Goal: Check status: Check status

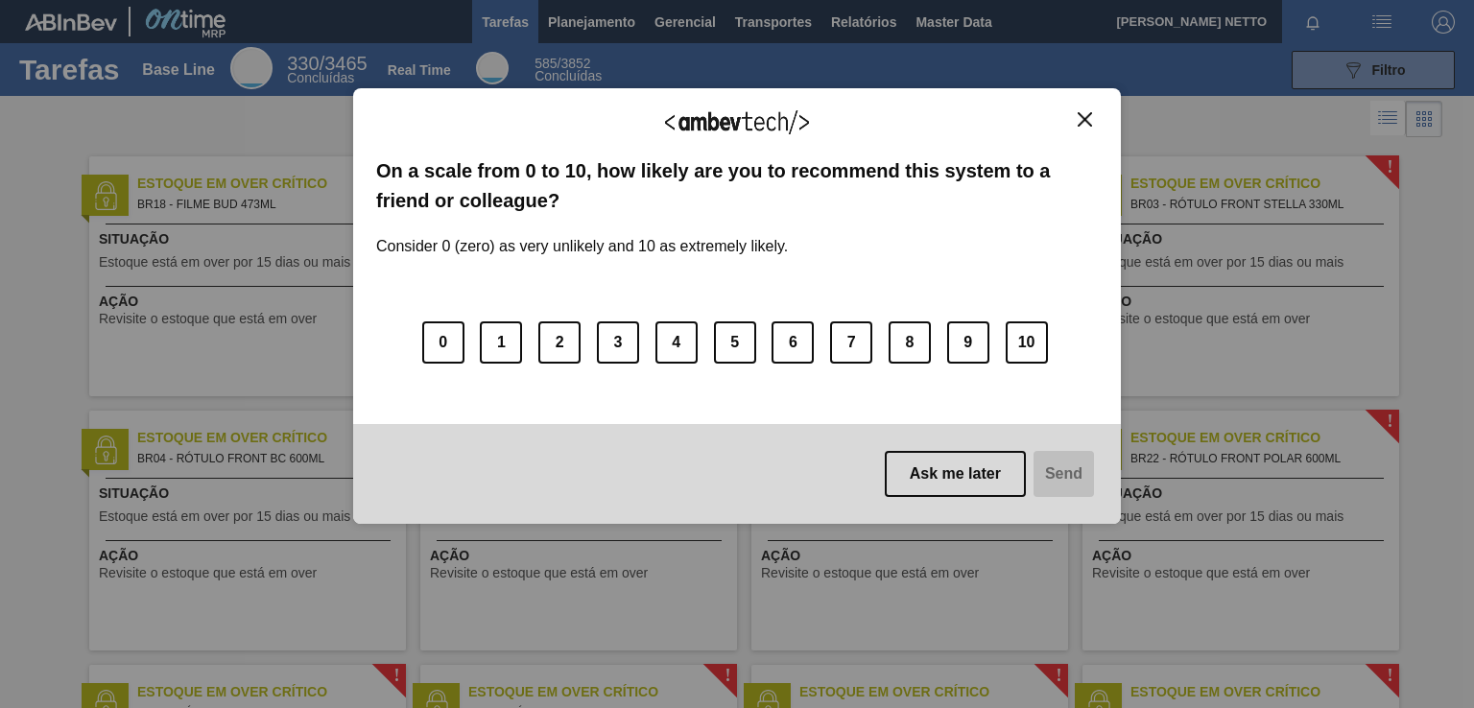
click at [1090, 116] on img "Close" at bounding box center [1085, 119] width 14 height 14
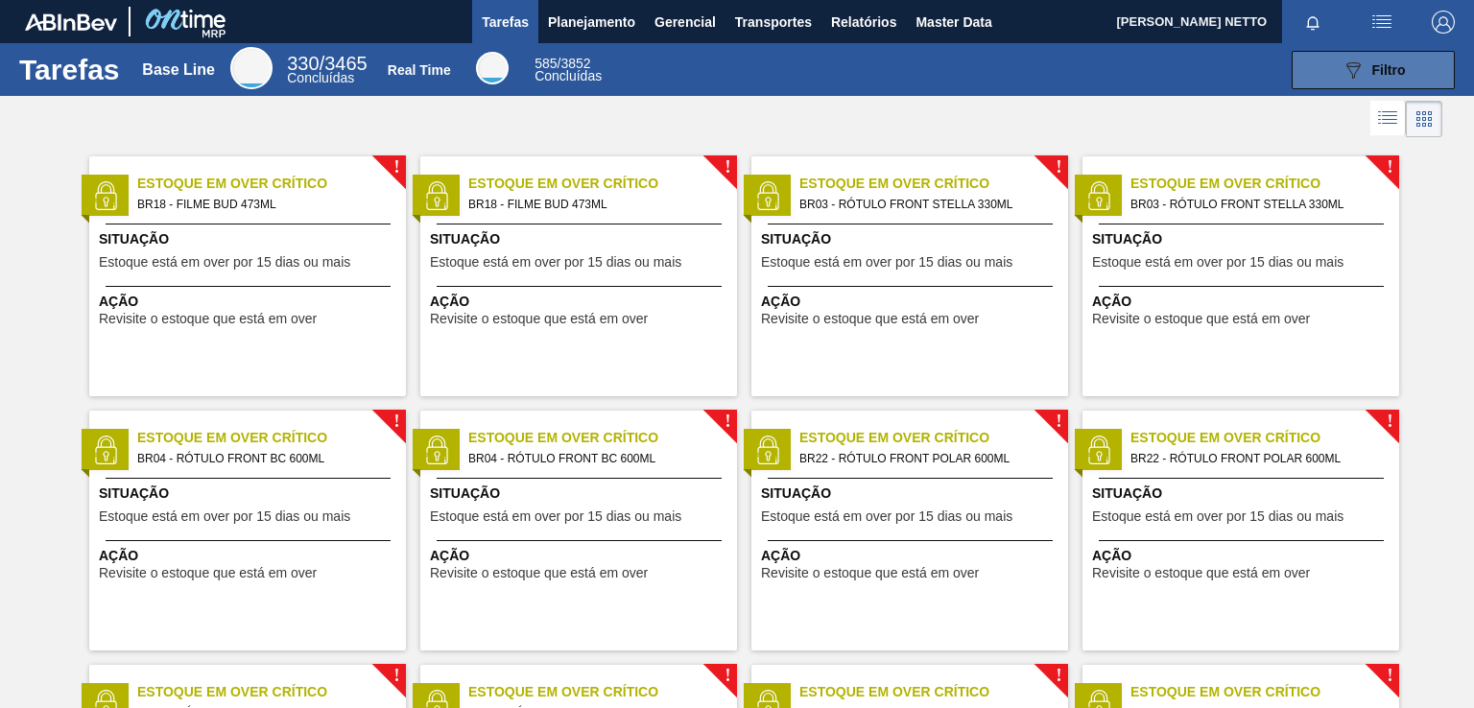
click at [1377, 75] on span "Filtro" at bounding box center [1390, 69] width 34 height 15
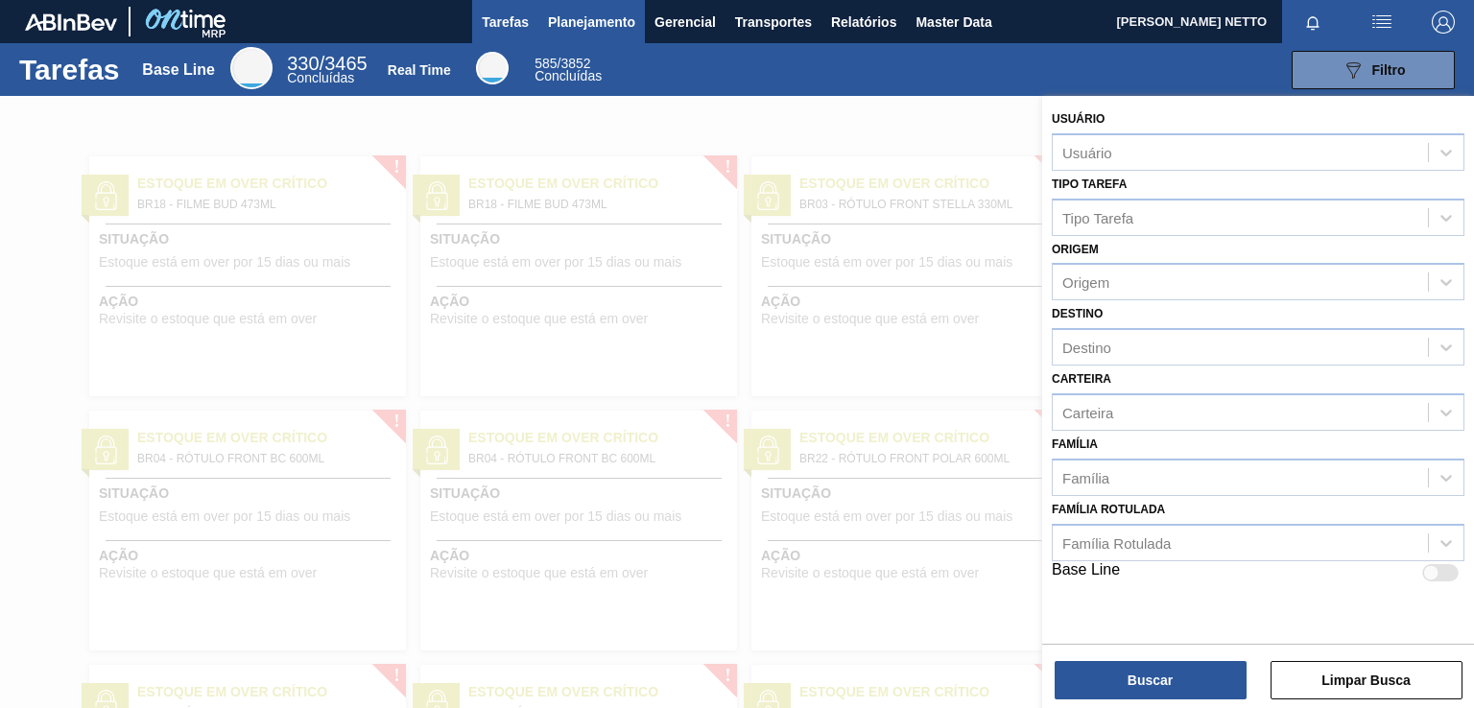
click at [603, 24] on span "Planejamento" at bounding box center [591, 22] width 87 height 23
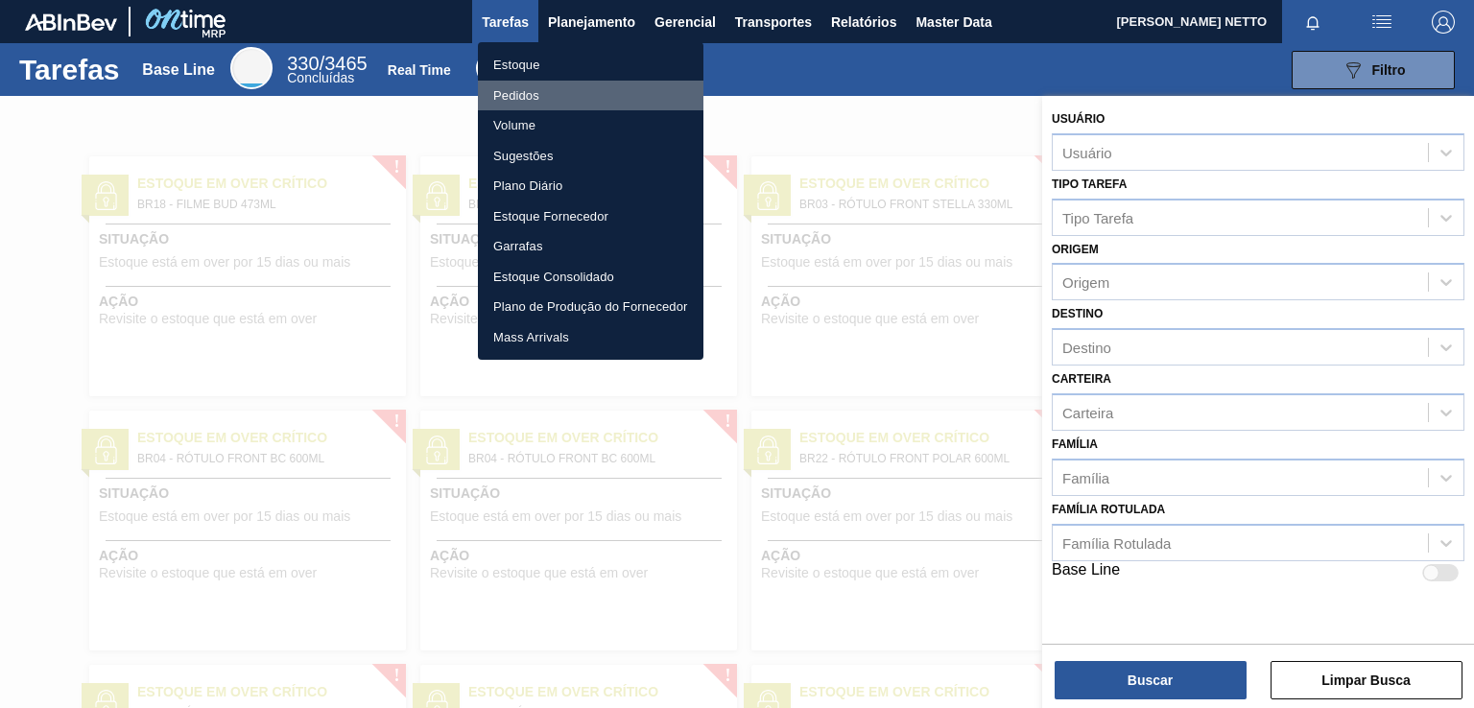
click at [528, 92] on li "Pedidos" at bounding box center [591, 96] width 226 height 31
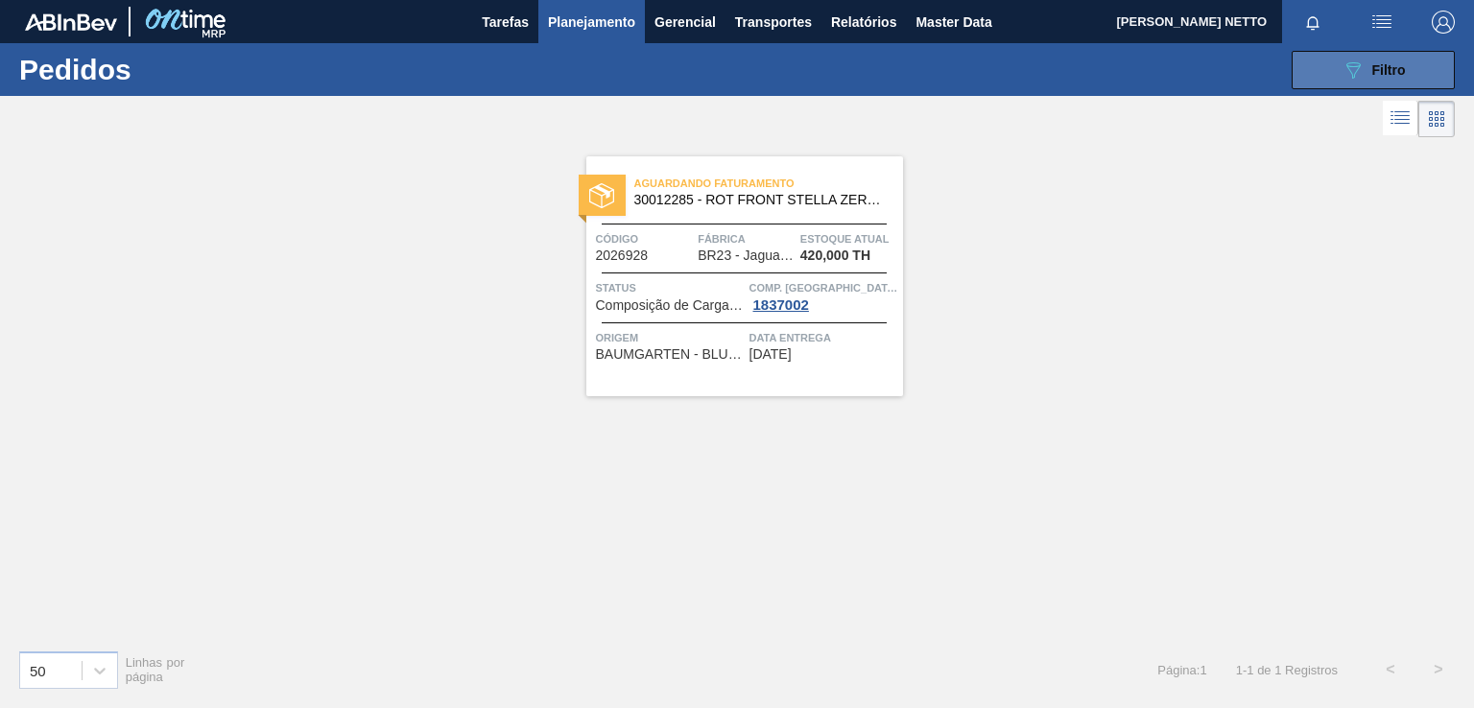
click at [1351, 70] on icon at bounding box center [1354, 70] width 14 height 16
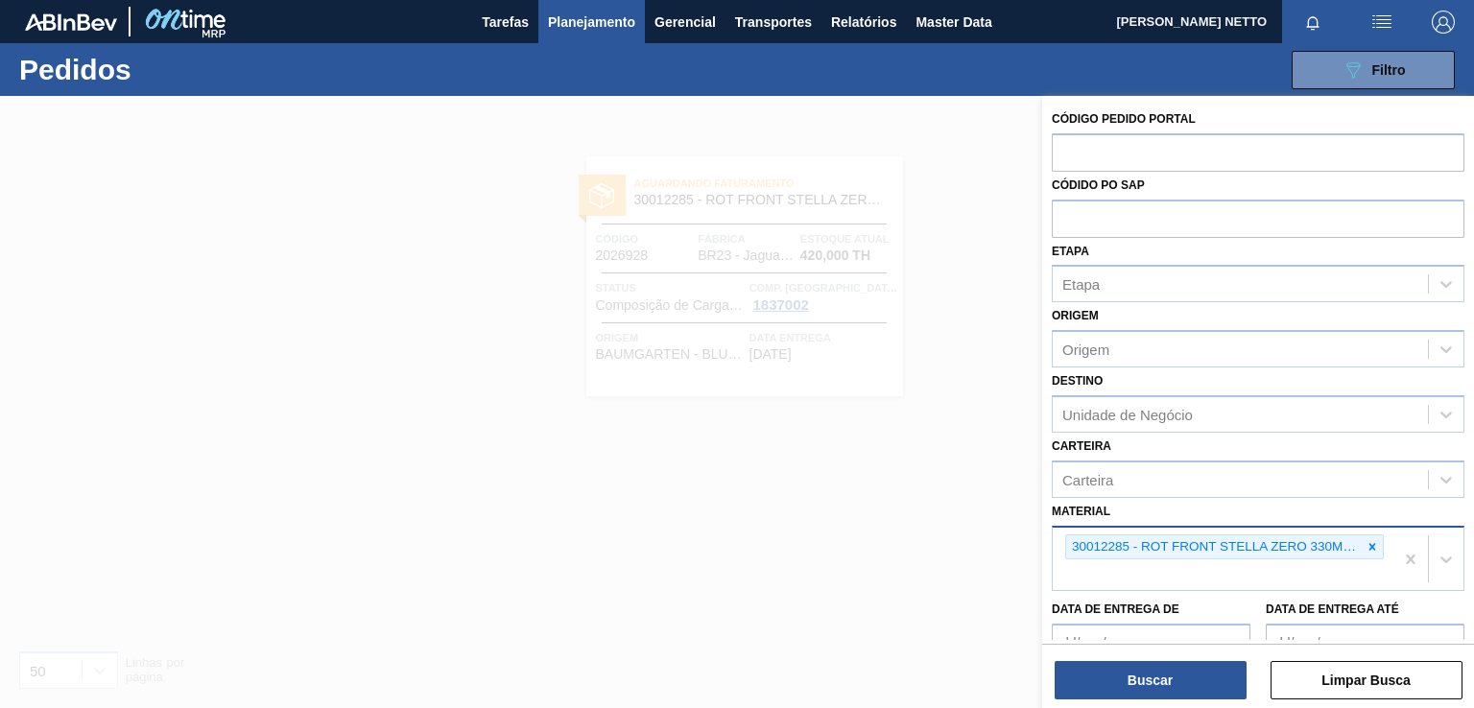
click at [1370, 546] on icon at bounding box center [1373, 546] width 7 height 7
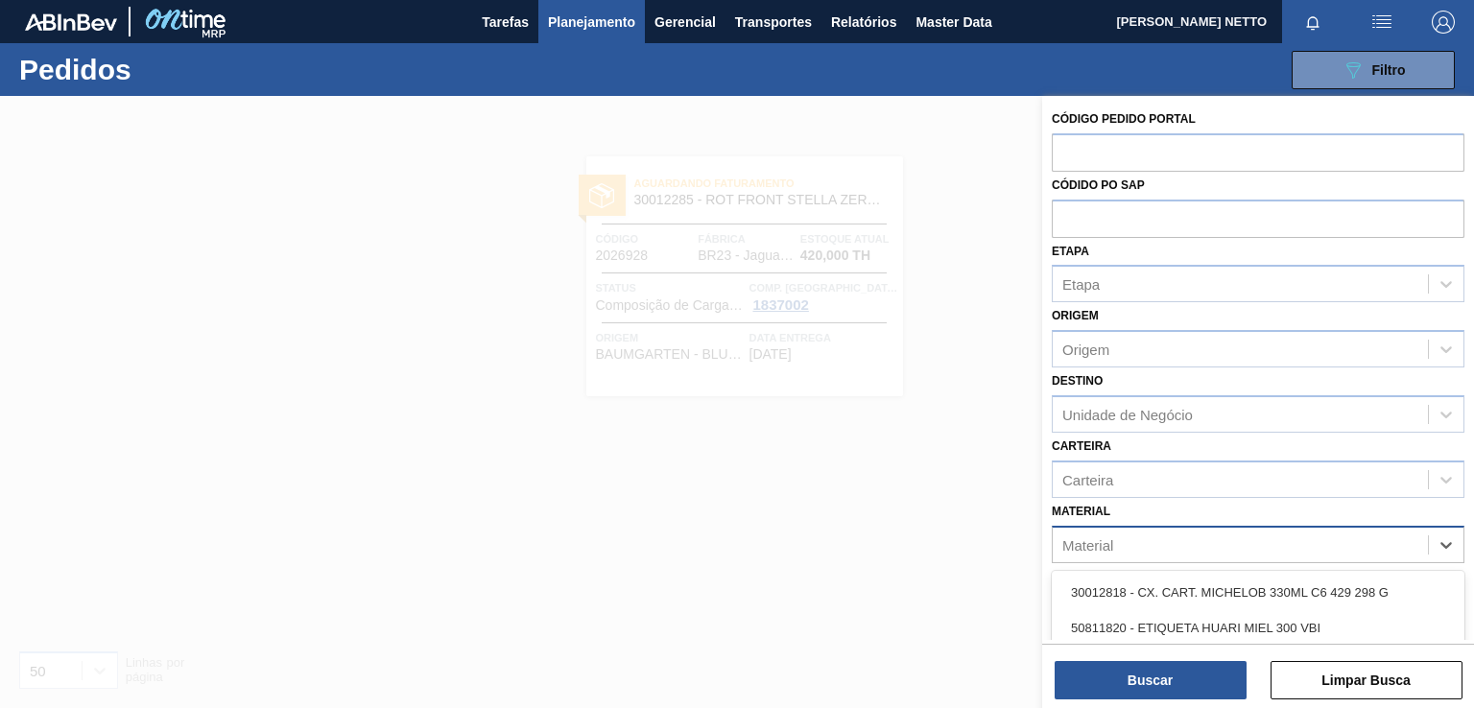
click at [1283, 542] on div "Material" at bounding box center [1240, 545] width 375 height 28
paste input "30030668"
type input "30030668"
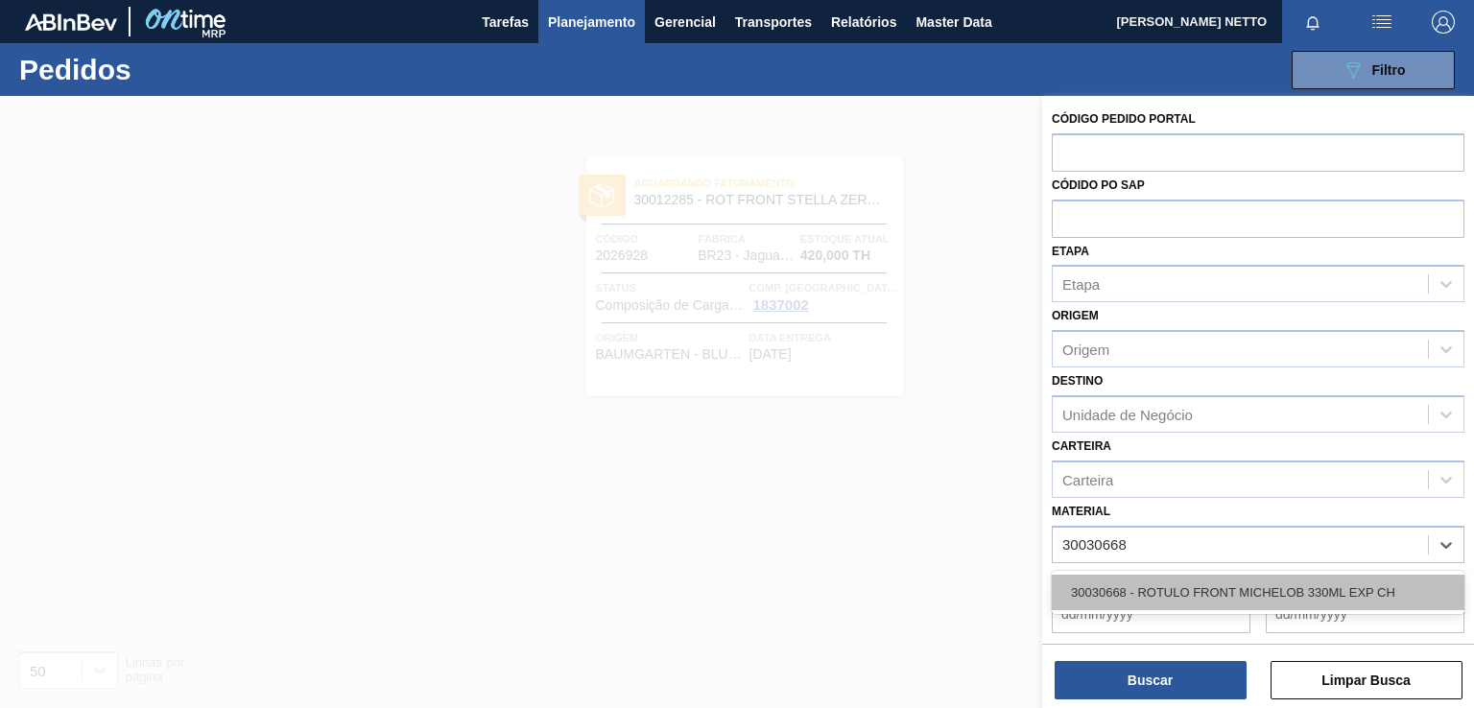
click at [1235, 591] on div "30030668 - ROTULO FRONT MICHELOB 330ML EXP CH" at bounding box center [1258, 593] width 413 height 36
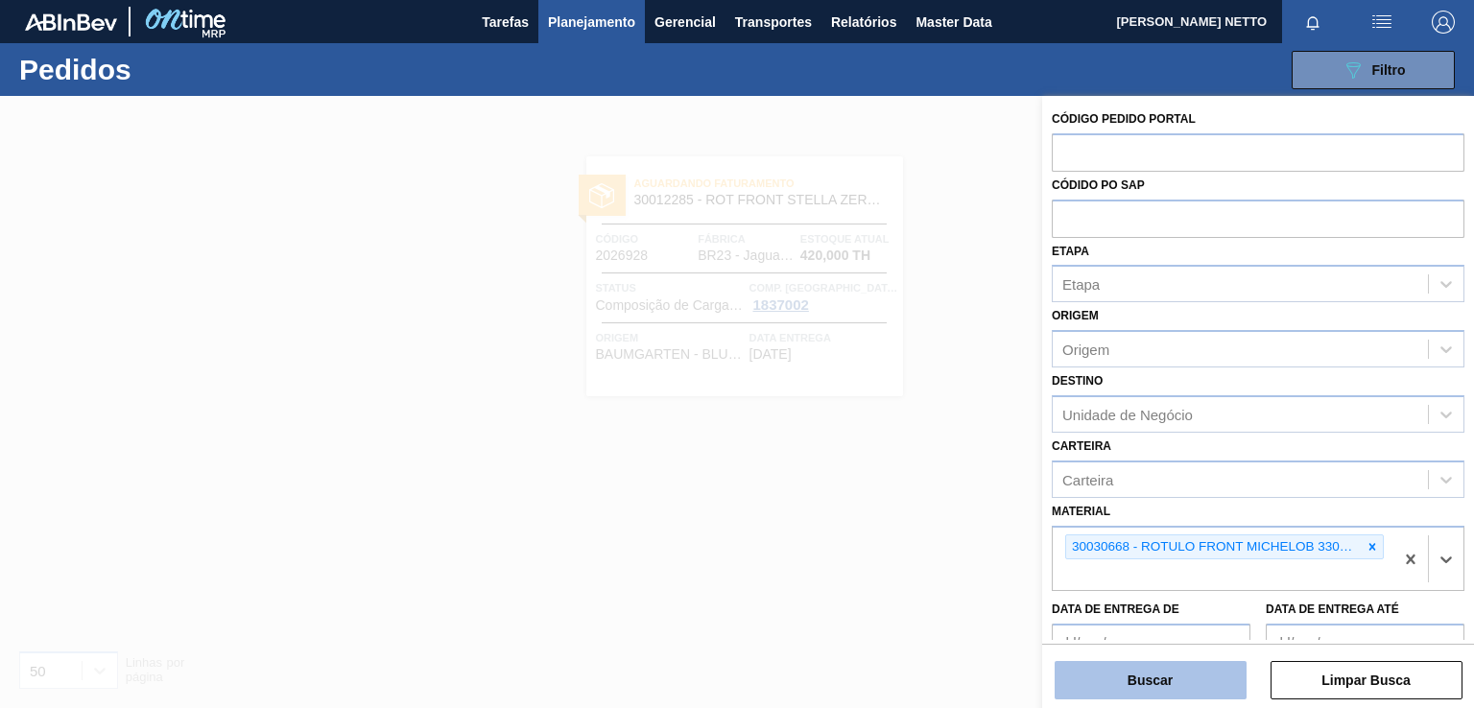
click at [1161, 684] on button "Buscar" at bounding box center [1151, 680] width 192 height 38
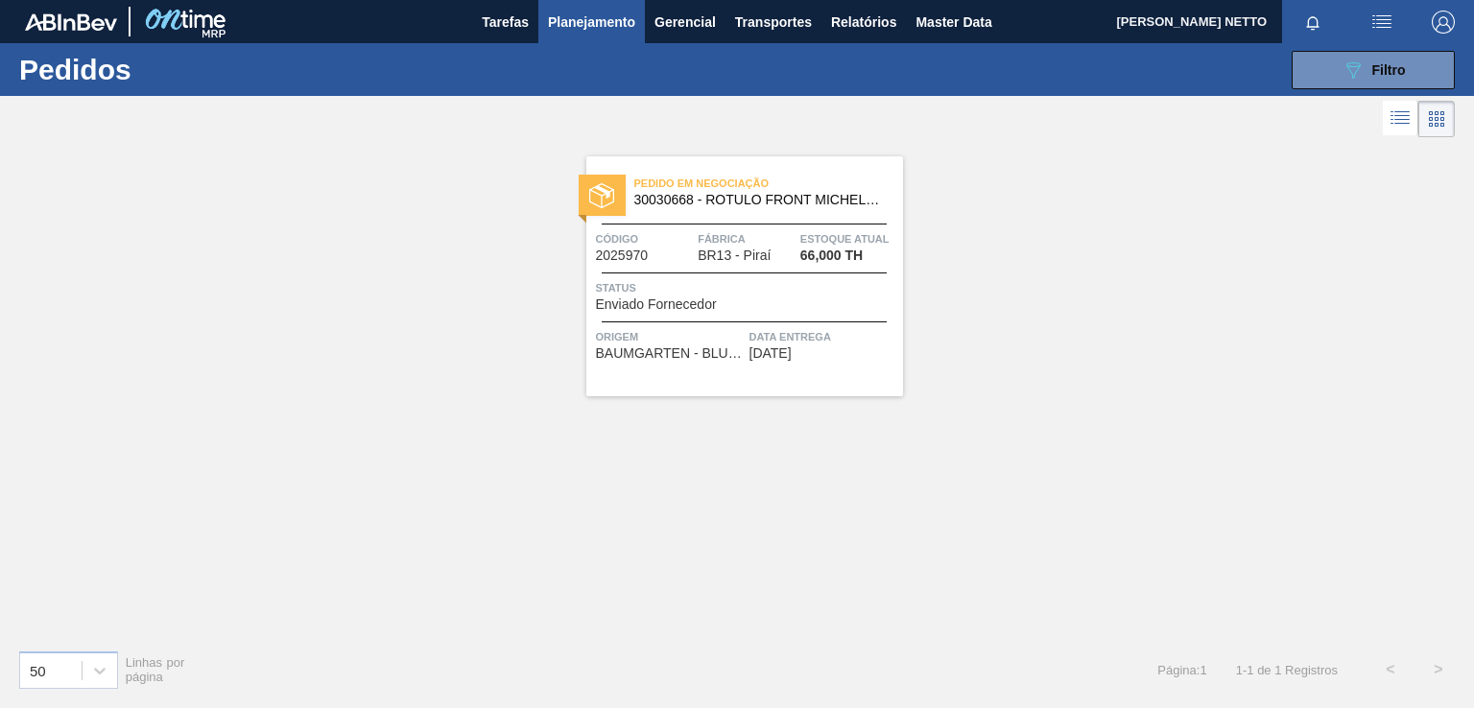
click at [784, 370] on div "Pedido em Negociação 30030668 - ROTULO FRONT MICHELOB 330ML EXP CH Código 20259…" at bounding box center [744, 276] width 317 height 240
